Goal: Task Accomplishment & Management: Manage account settings

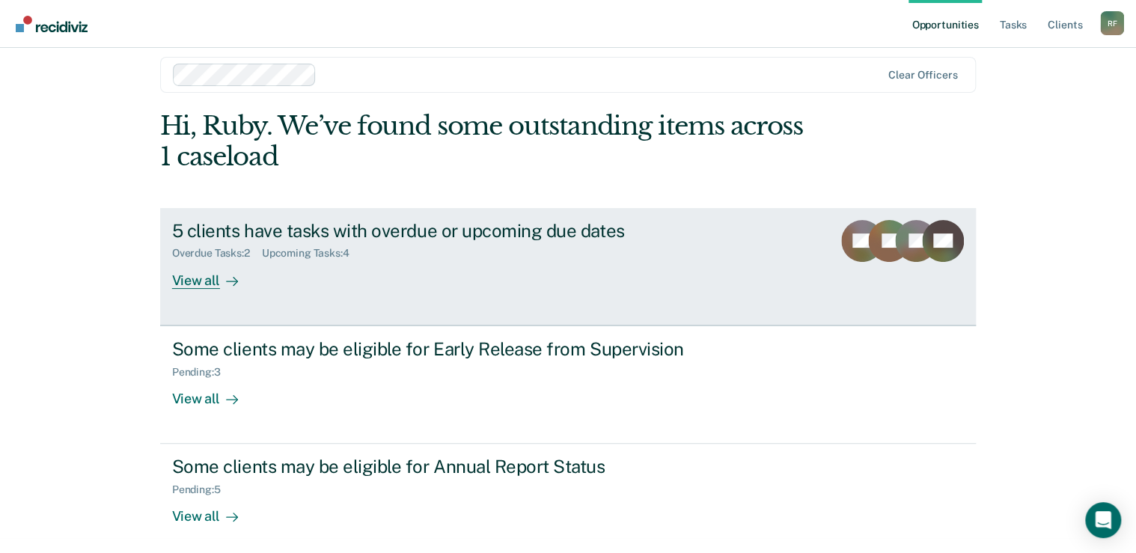
scroll to position [22, 0]
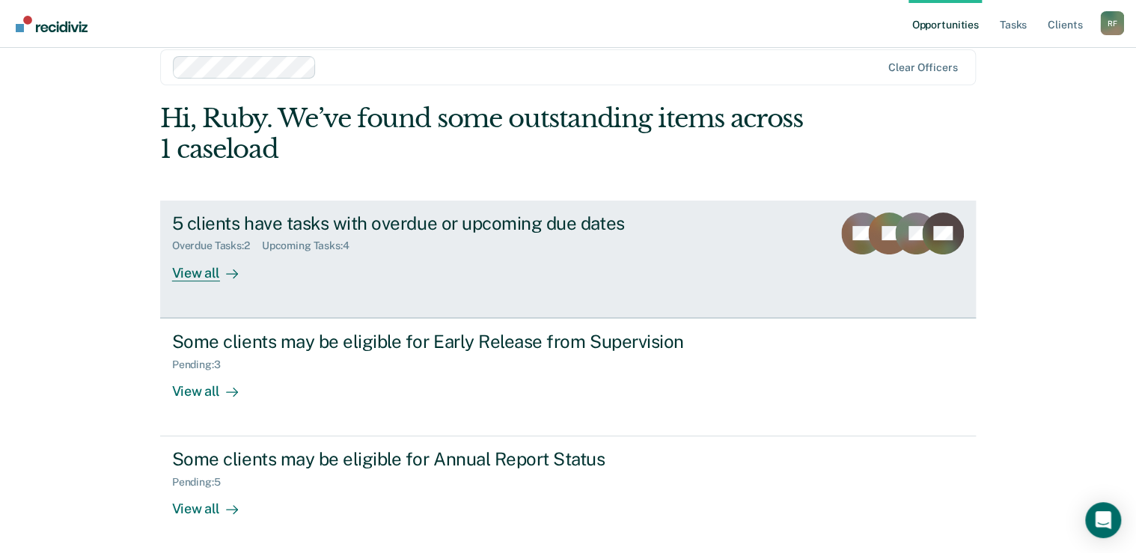
click at [195, 278] on div "View all" at bounding box center [214, 266] width 84 height 29
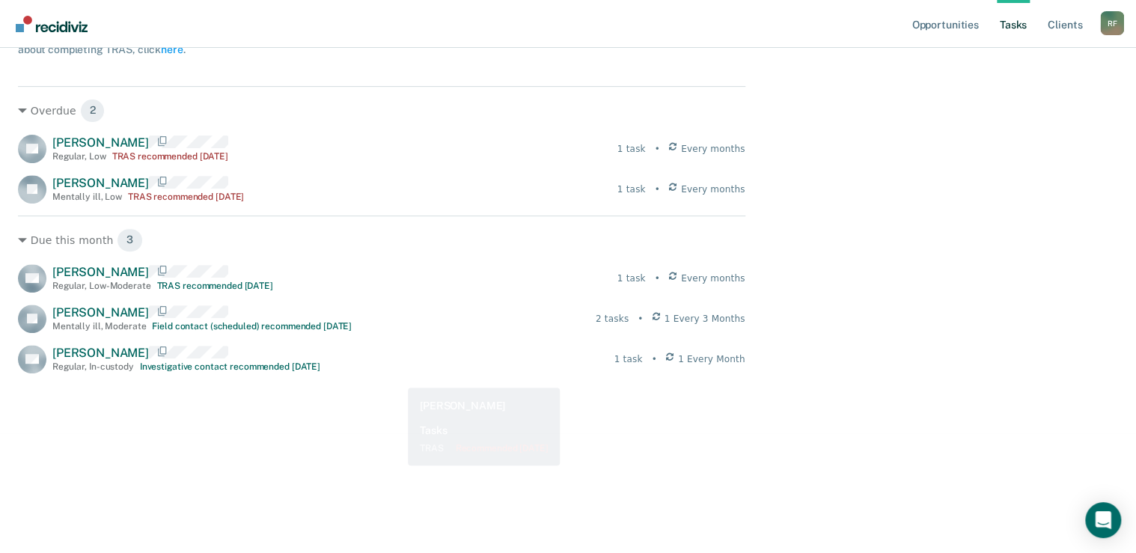
scroll to position [211, 0]
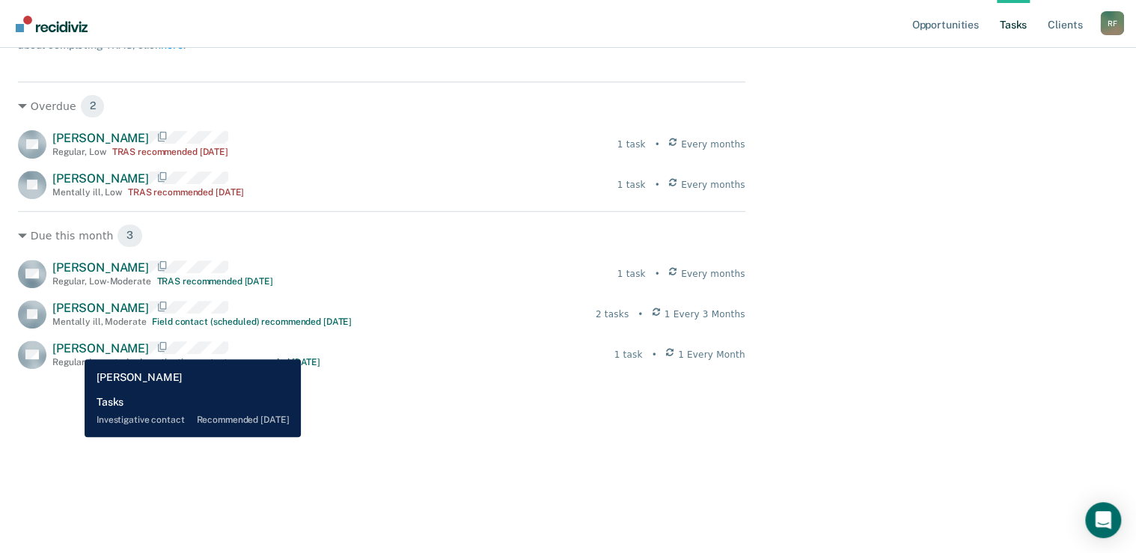
click at [73, 348] on span "[PERSON_NAME]" at bounding box center [100, 348] width 97 height 14
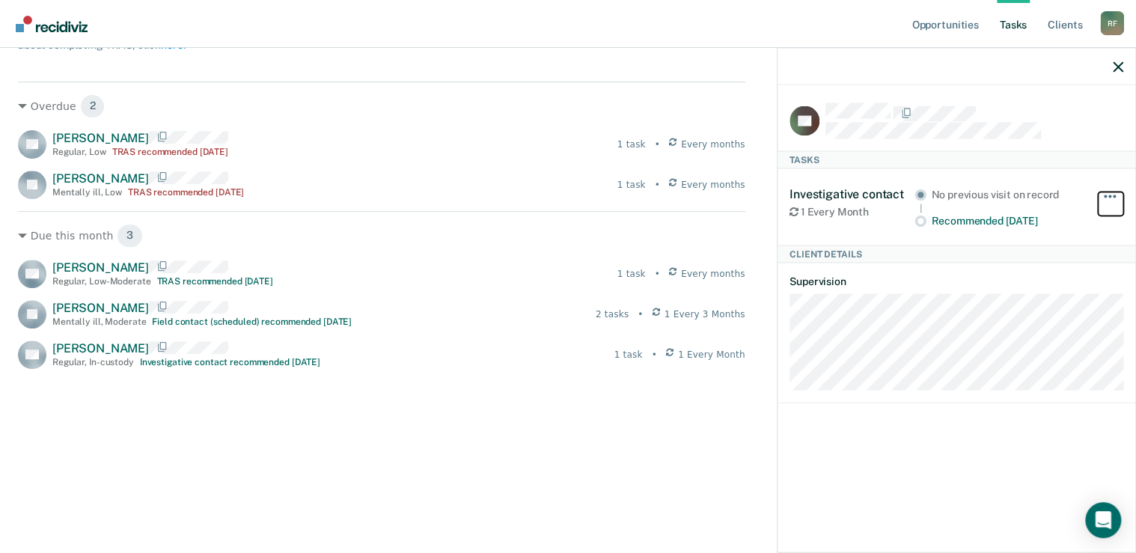
click at [1112, 192] on button "button" at bounding box center [1110, 204] width 25 height 24
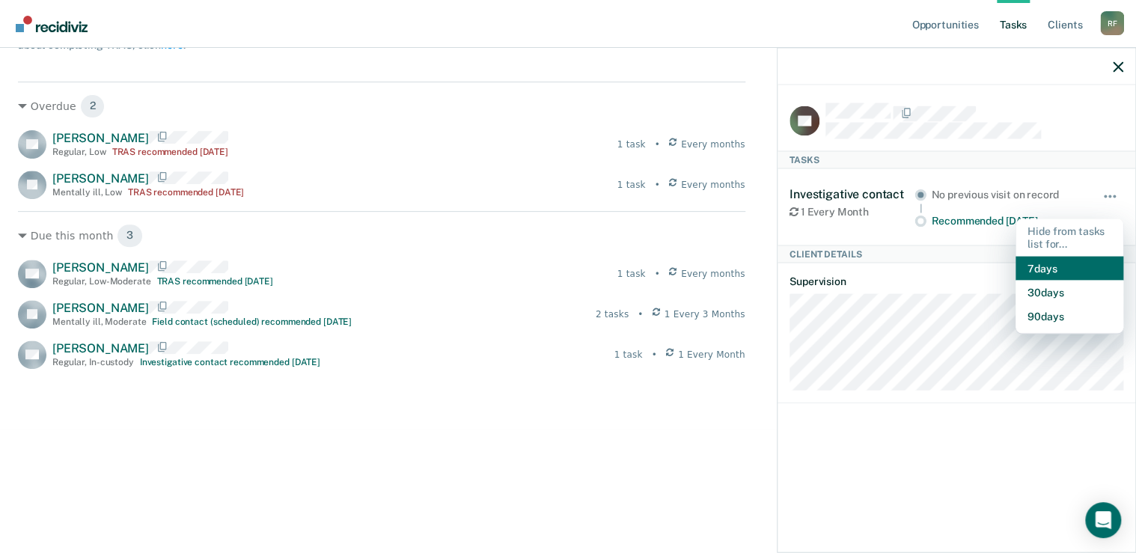
click at [1042, 269] on button "7 days" at bounding box center [1070, 268] width 108 height 24
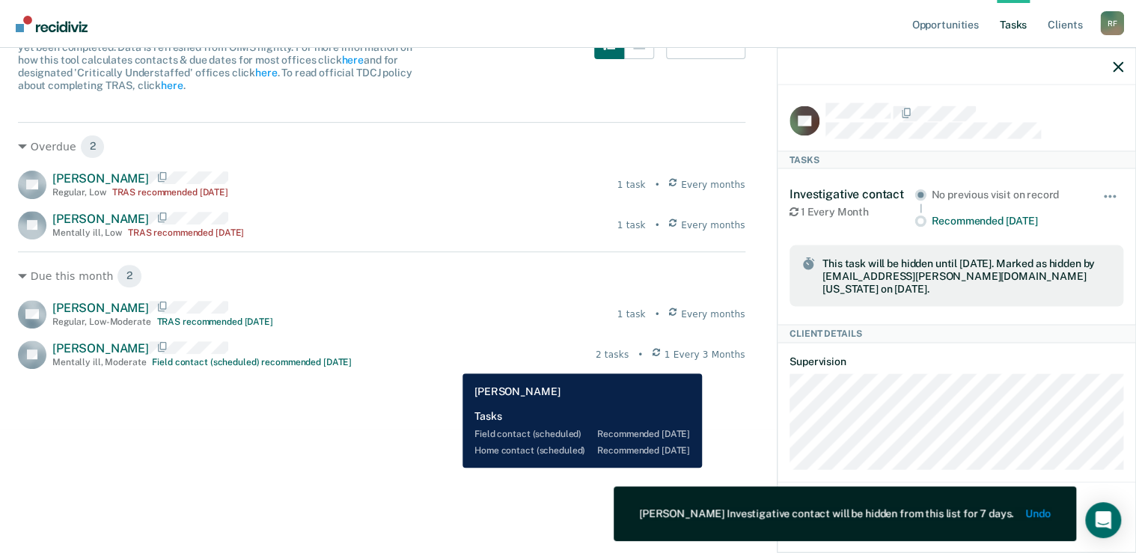
click at [451, 362] on div "JR [PERSON_NAME] Mentally ill , Moderate Field contact (scheduled) recommended …" at bounding box center [381, 355] width 727 height 28
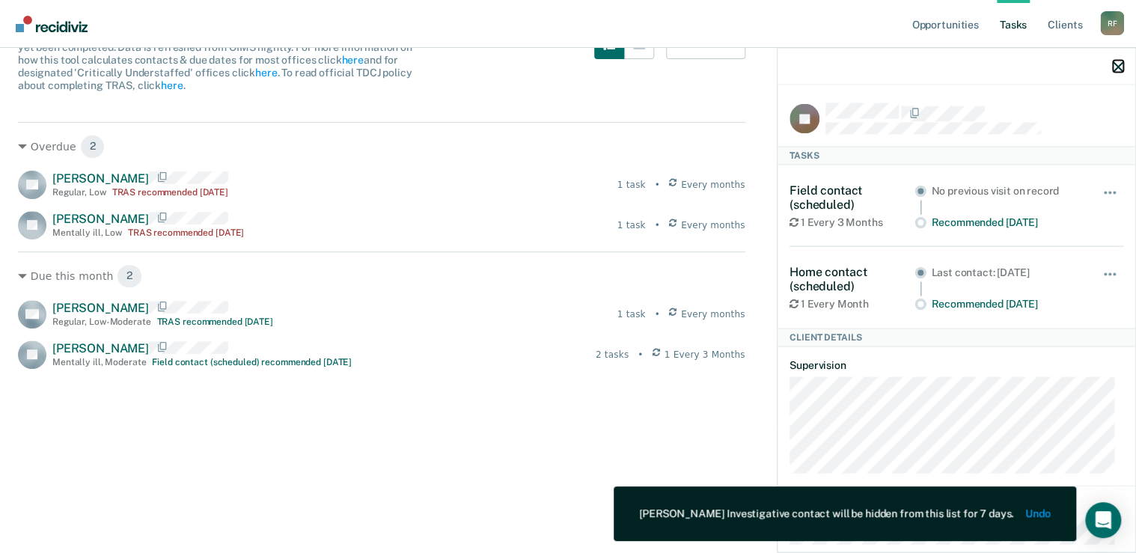
click at [1118, 60] on button "button" at bounding box center [1118, 66] width 10 height 13
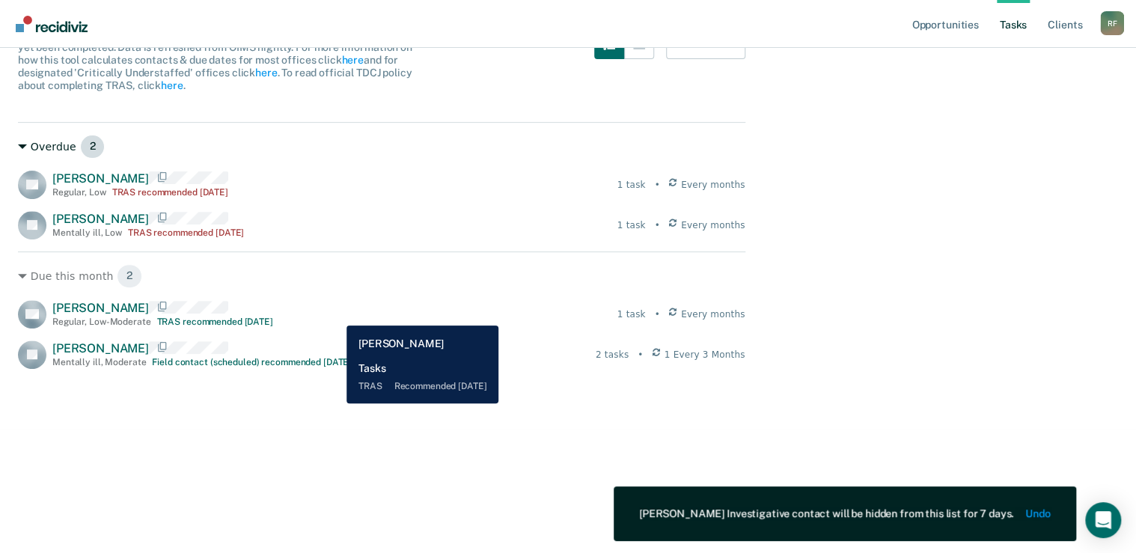
scroll to position [0, 0]
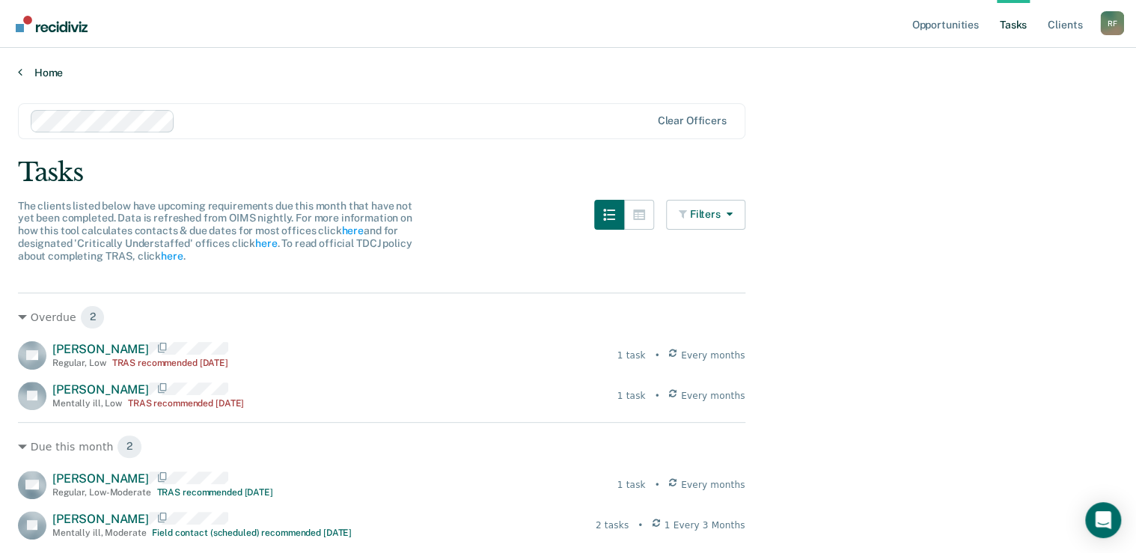
click at [21, 69] on icon at bounding box center [20, 72] width 4 height 12
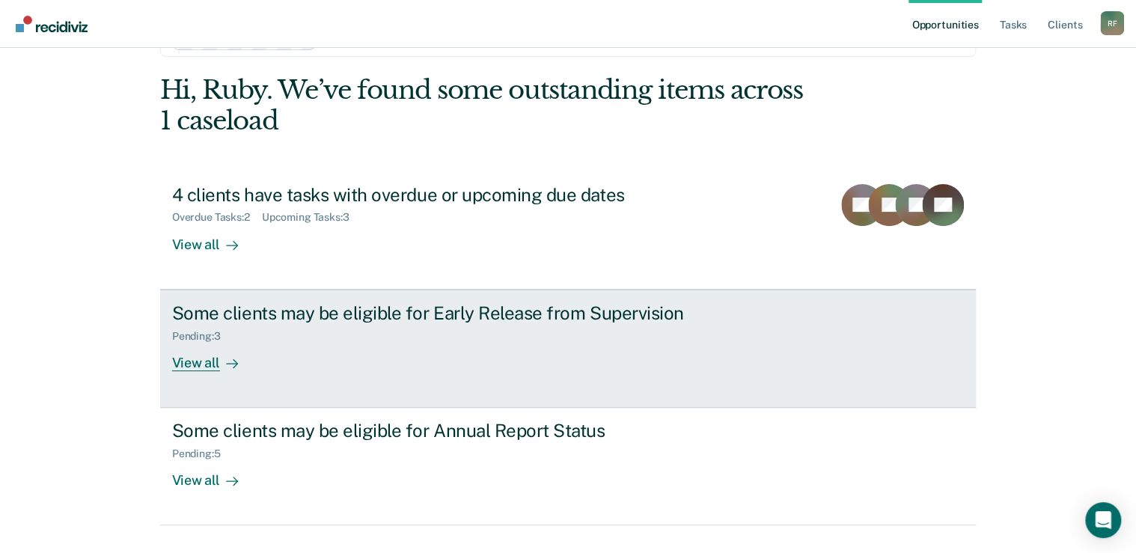
scroll to position [22, 0]
